Goal: Task Accomplishment & Management: Manage account settings

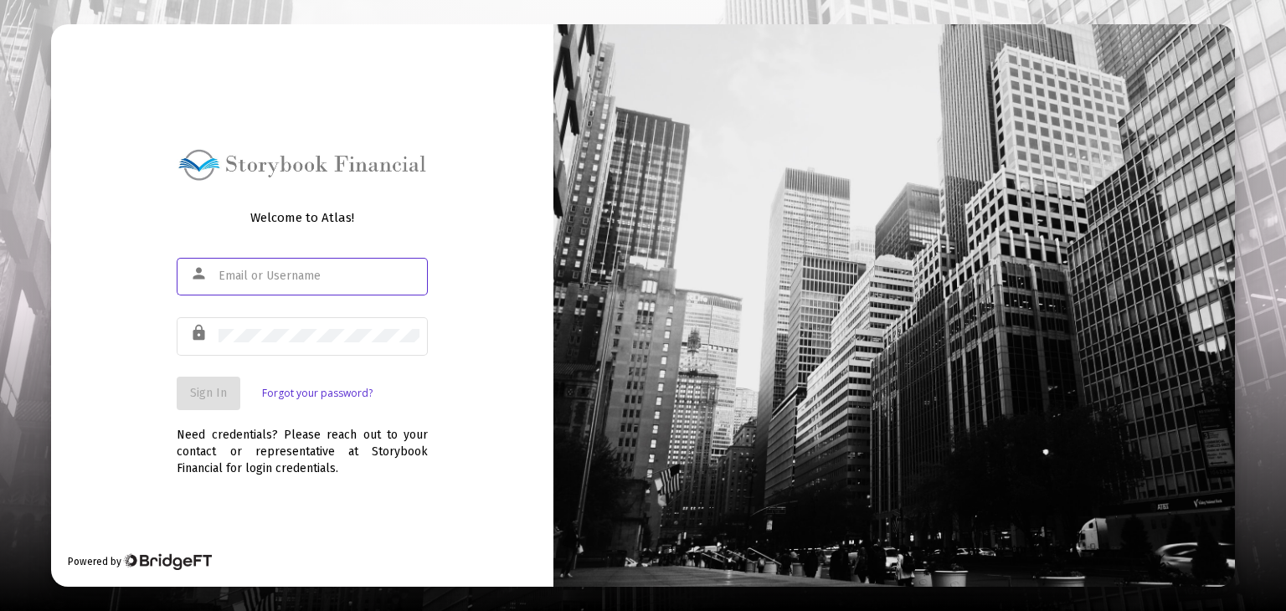
type input "[EMAIL_ADDRESS][PERSON_NAME][DOMAIN_NAME]"
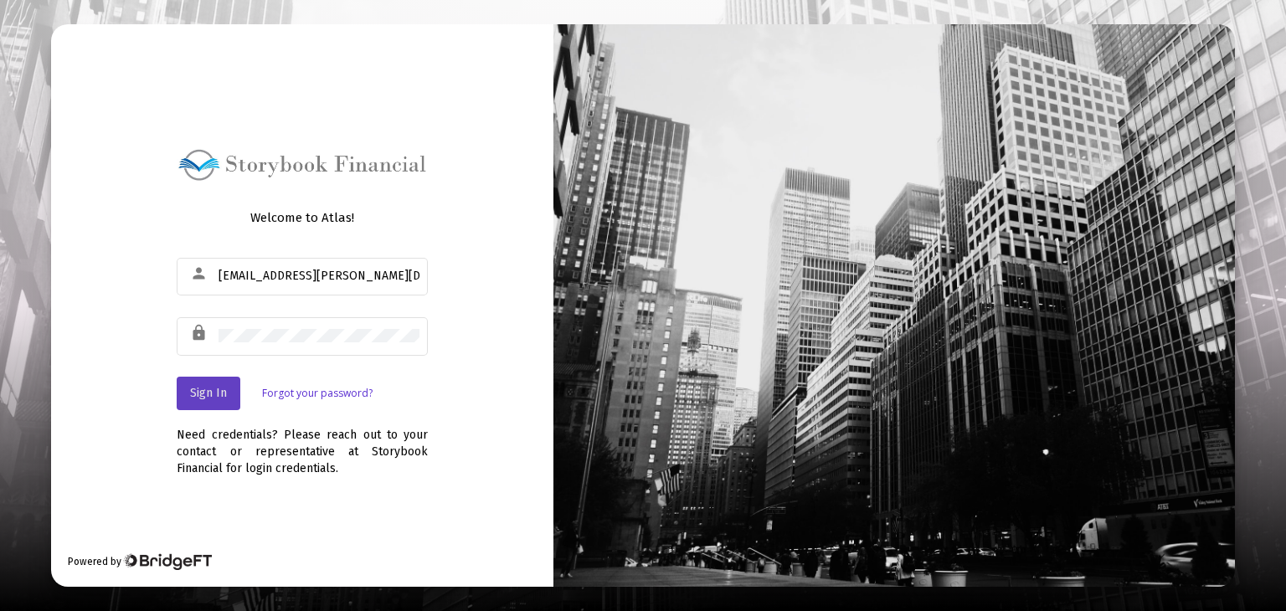
click at [219, 392] on span "Sign In" at bounding box center [208, 393] width 37 height 14
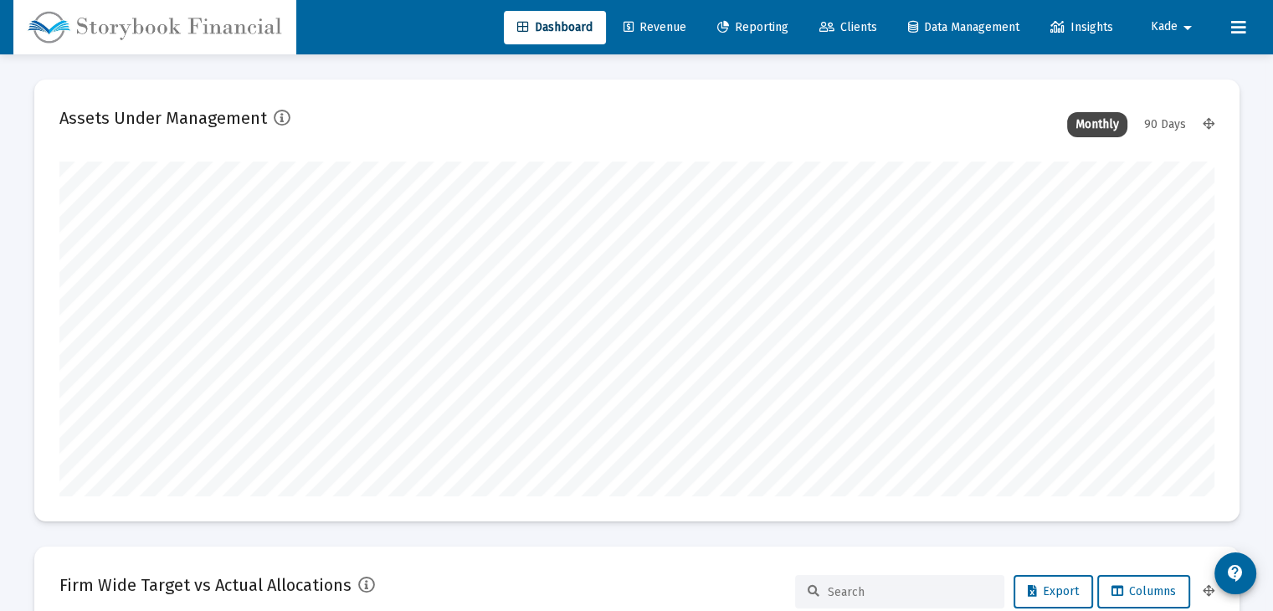
type input "[DATE]"
type input "[EMAIL_ADDRESS][PERSON_NAME][DOMAIN_NAME]"
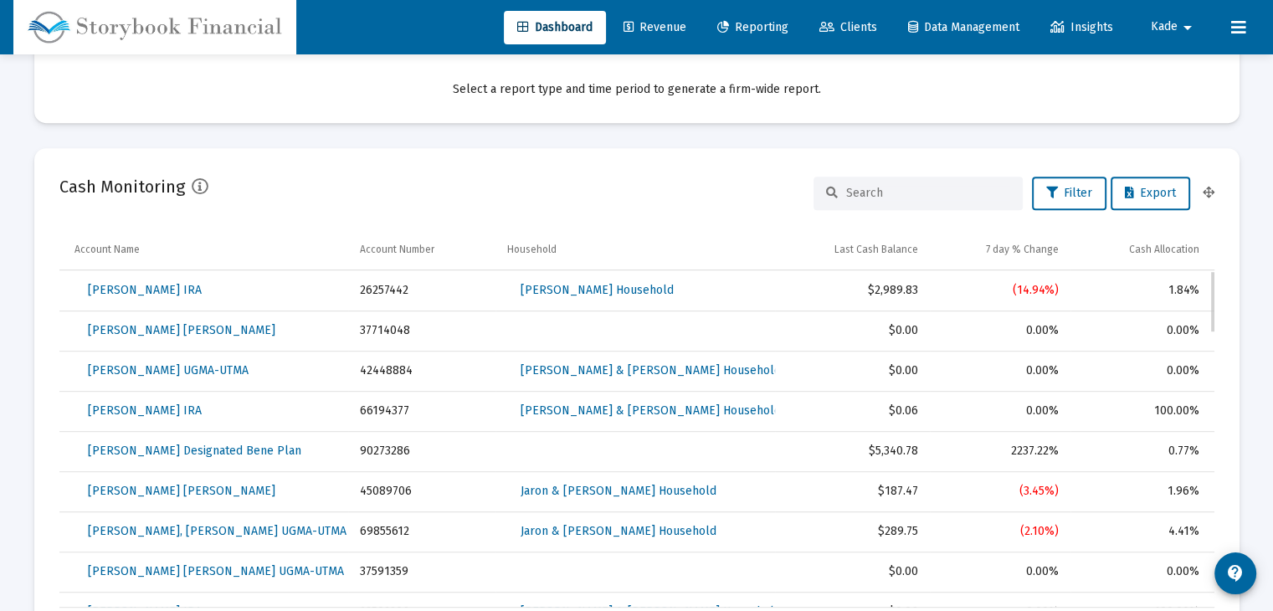
scroll to position [860, 0]
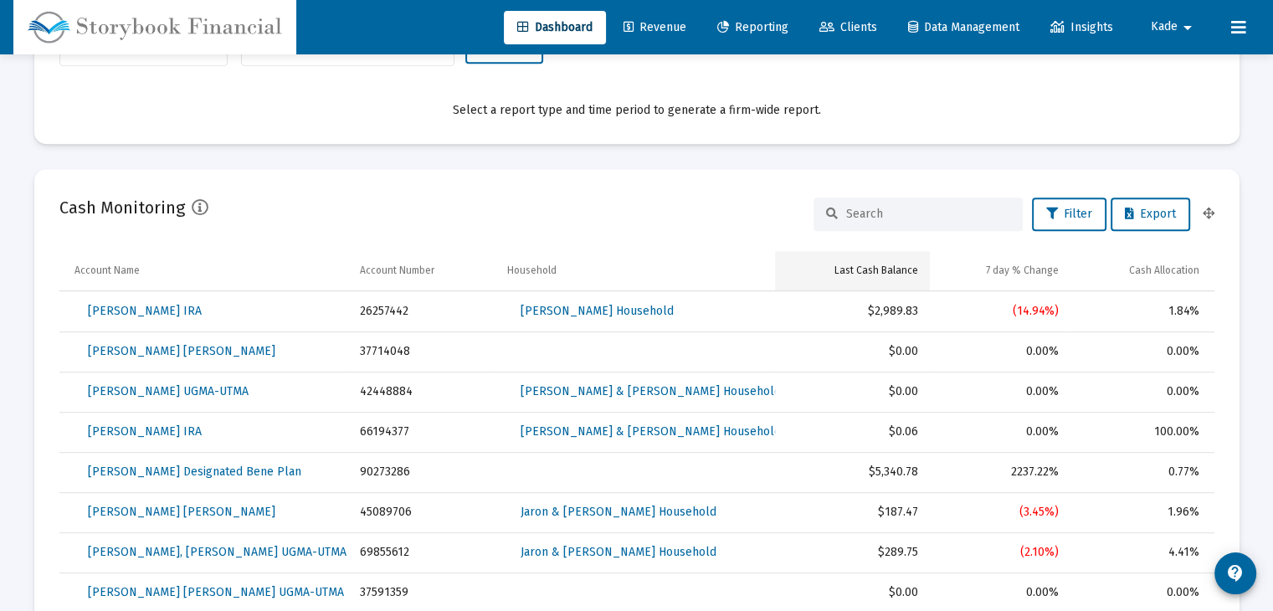
click at [879, 287] on td "Last Cash Balance" at bounding box center [852, 271] width 155 height 40
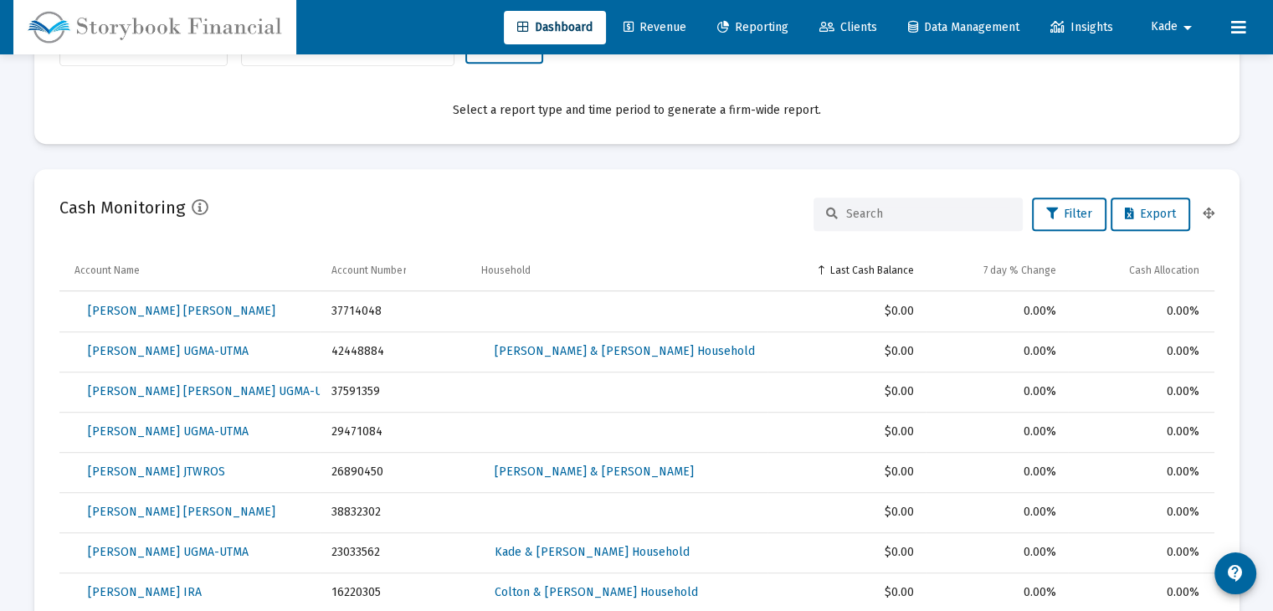
click at [879, 287] on td "Last Cash Balance" at bounding box center [846, 271] width 157 height 40
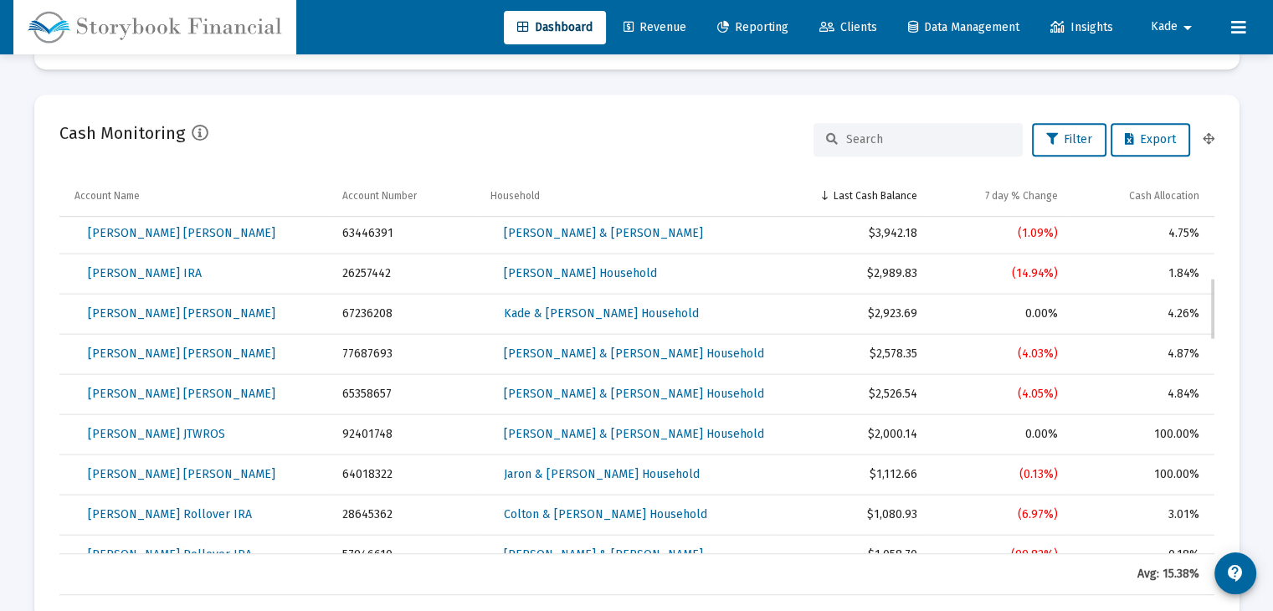
scroll to position [326, 0]
